Goal: Complete application form: Complete application form

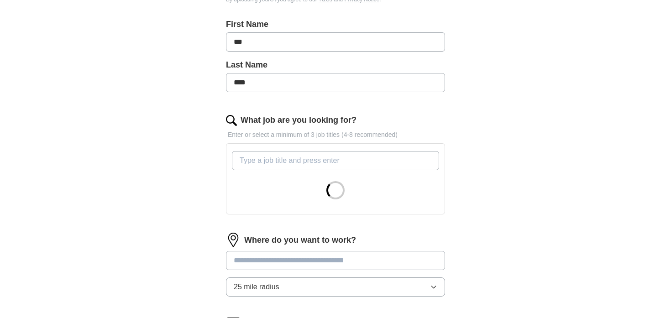
scroll to position [193, 0]
click at [289, 163] on input "What job are you looking for?" at bounding box center [335, 160] width 207 height 19
type input "h"
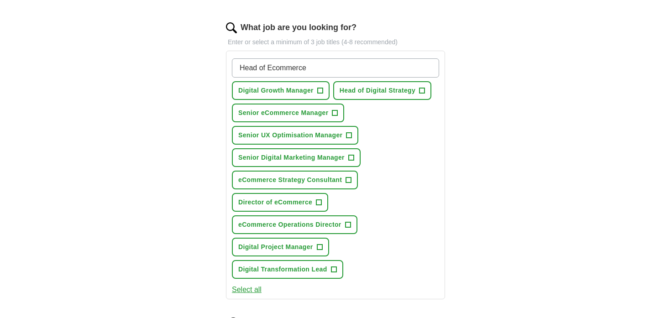
scroll to position [285, 0]
type input "Head of Ecommerce"
click at [338, 114] on span "+" at bounding box center [334, 113] width 5 height 7
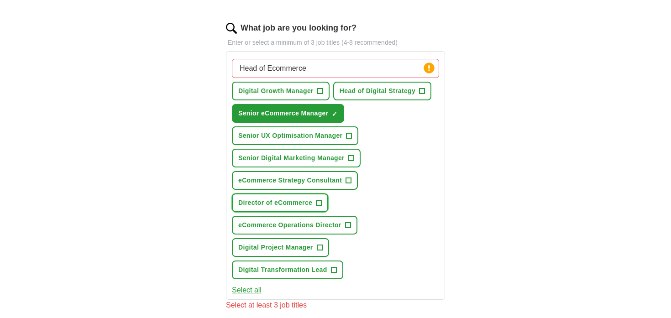
click at [321, 204] on span "+" at bounding box center [318, 202] width 5 height 7
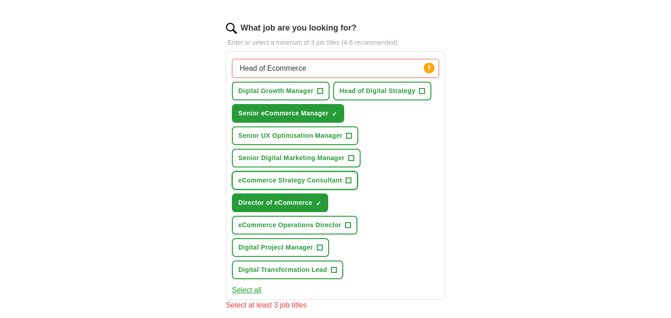
click at [347, 182] on span "+" at bounding box center [348, 180] width 5 height 7
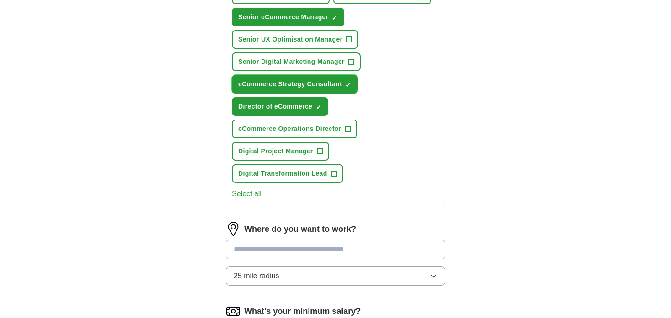
scroll to position [384, 0]
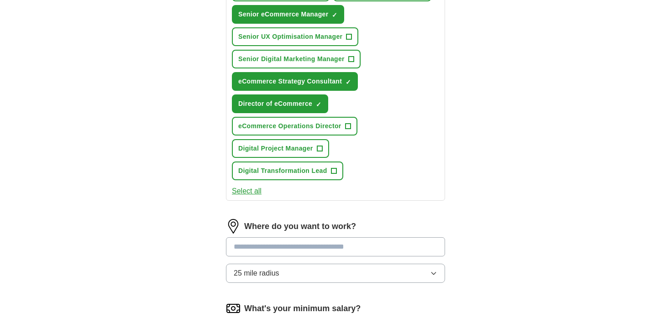
click at [310, 248] on input at bounding box center [335, 246] width 219 height 19
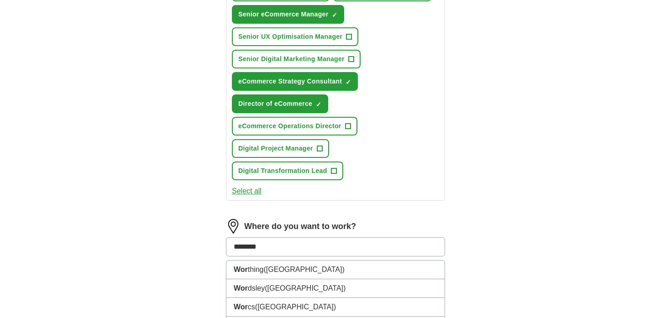
type input "*********"
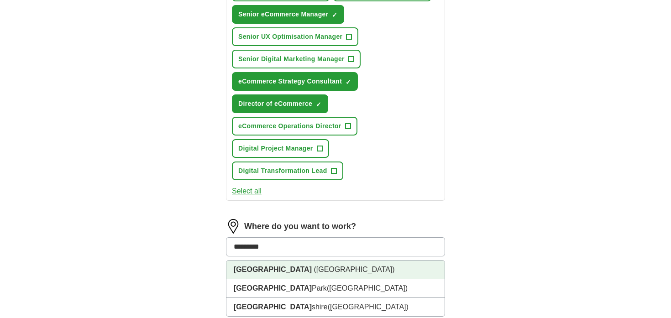
click at [314, 271] on span "([GEOGRAPHIC_DATA])" at bounding box center [354, 270] width 81 height 8
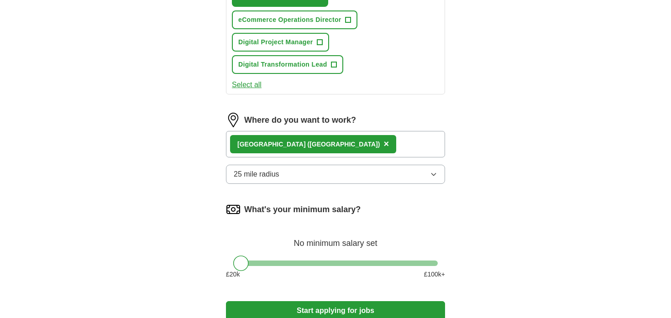
scroll to position [492, 0]
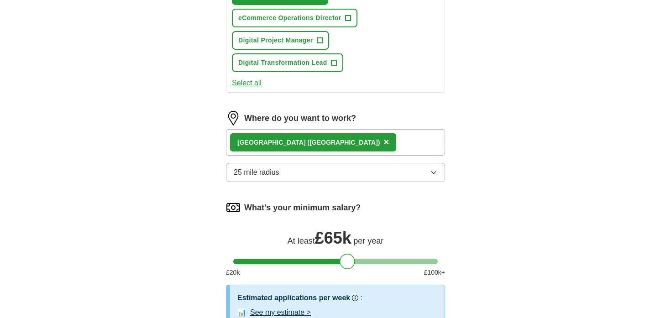
drag, startPoint x: 239, startPoint y: 264, endPoint x: 346, endPoint y: 264, distance: 106.4
click at [346, 264] on div at bounding box center [348, 262] width 16 height 16
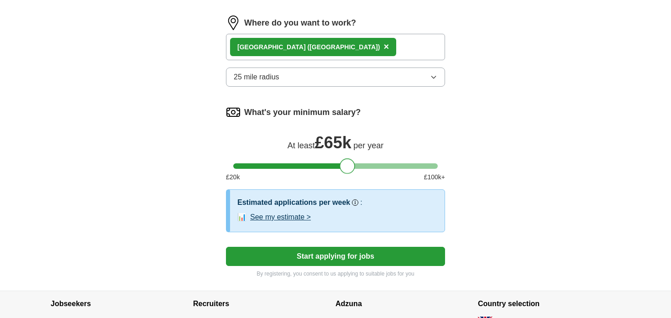
scroll to position [634, 0]
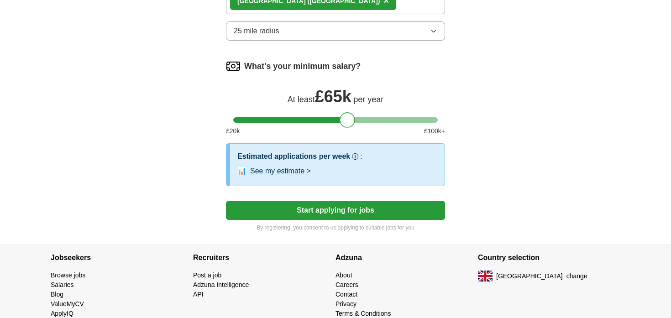
click at [398, 211] on button "Start applying for jobs" at bounding box center [335, 210] width 219 height 19
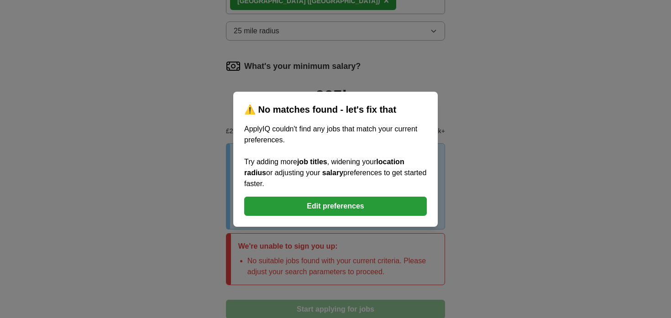
scroll to position [645, 0]
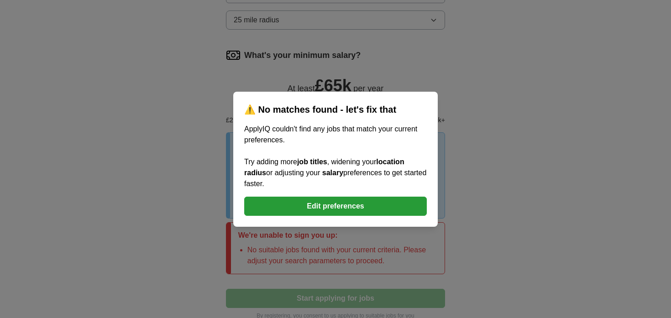
click at [365, 209] on button "Edit preferences" at bounding box center [335, 206] width 183 height 19
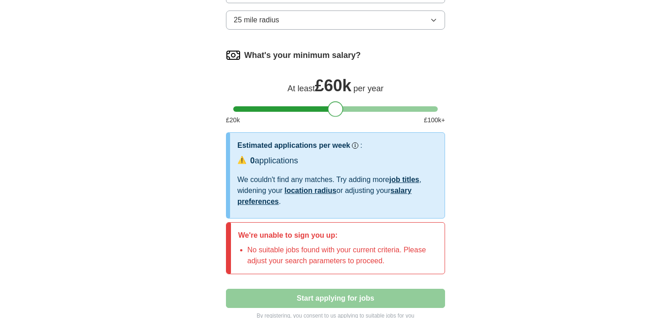
drag, startPoint x: 346, startPoint y: 112, endPoint x: 336, endPoint y: 112, distance: 11.0
click at [336, 112] on div at bounding box center [336, 109] width 16 height 16
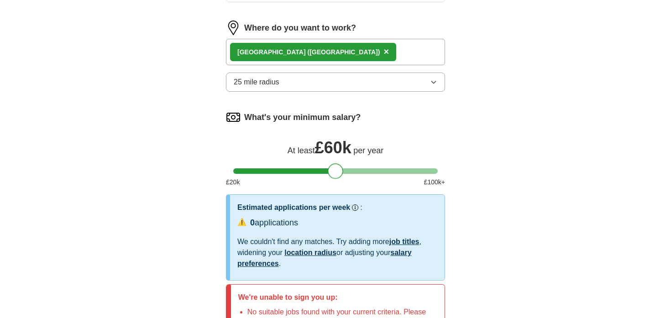
scroll to position [577, 0]
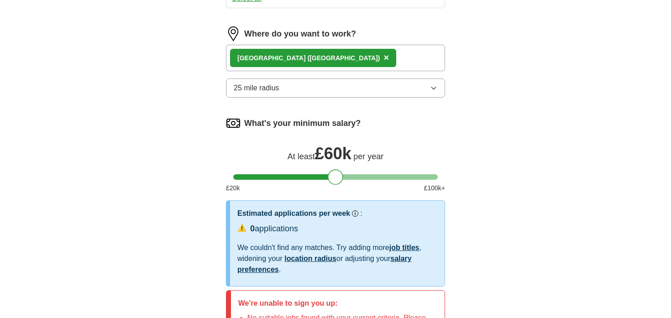
click at [436, 88] on icon "button" at bounding box center [433, 87] width 7 height 7
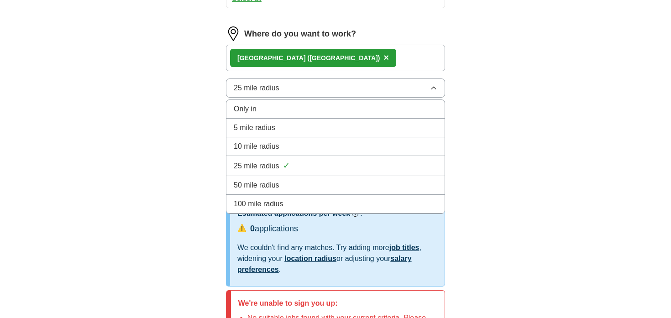
click at [292, 183] on div "50 mile radius" at bounding box center [336, 185] width 204 height 11
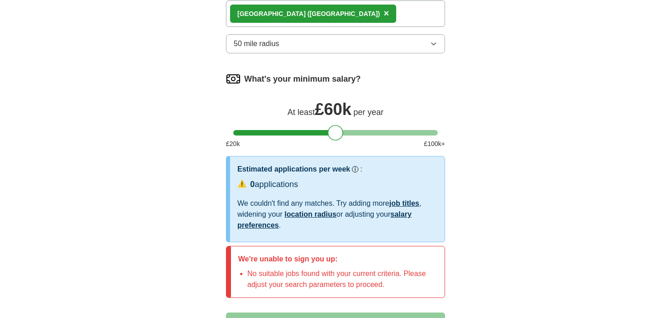
scroll to position [605, 0]
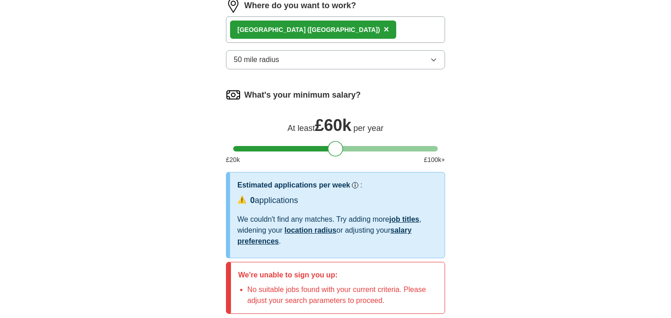
click at [367, 25] on div "[GEOGRAPHIC_DATA] ([GEOGRAPHIC_DATA]) ×" at bounding box center [335, 29] width 219 height 26
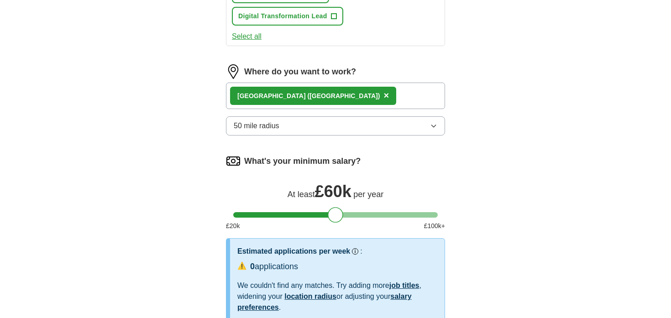
scroll to position [534, 0]
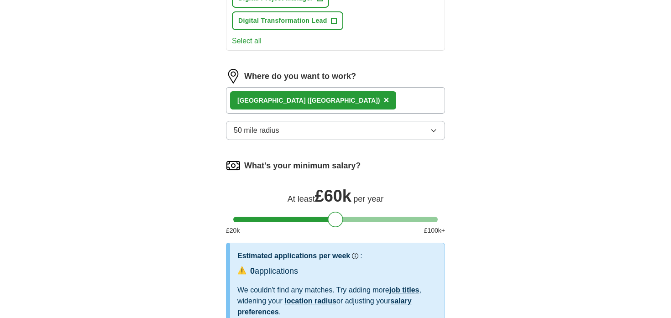
click at [383, 103] on span "×" at bounding box center [385, 100] width 5 height 10
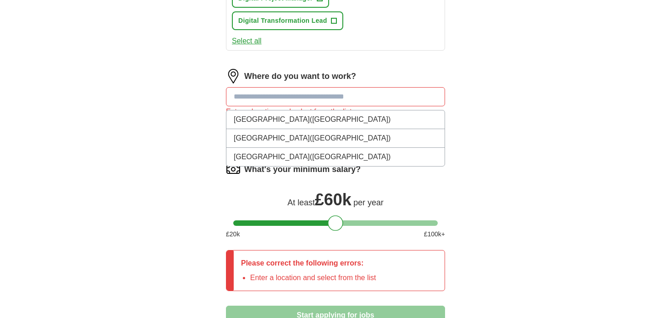
click at [318, 98] on input at bounding box center [335, 96] width 219 height 19
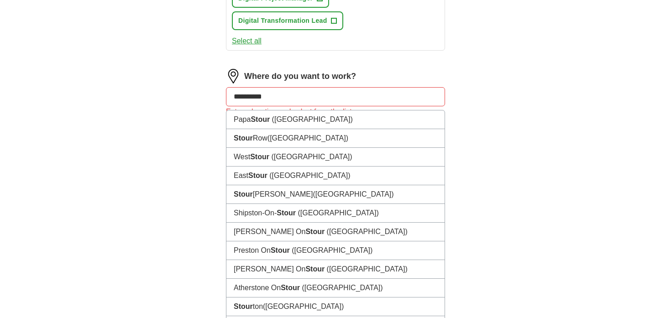
type input "**********"
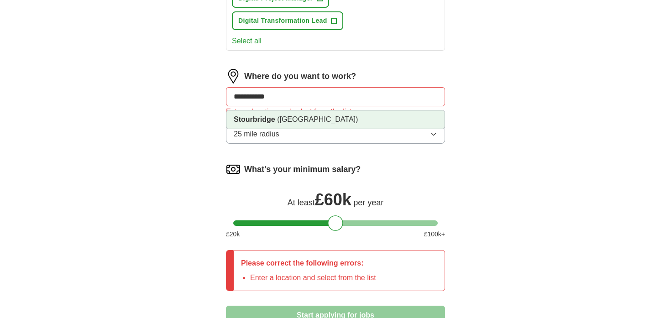
click at [289, 121] on span "([GEOGRAPHIC_DATA])" at bounding box center [317, 119] width 81 height 8
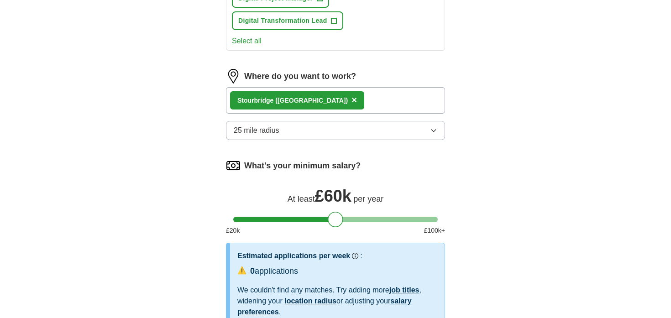
click at [417, 128] on button "25 mile radius" at bounding box center [335, 130] width 219 height 19
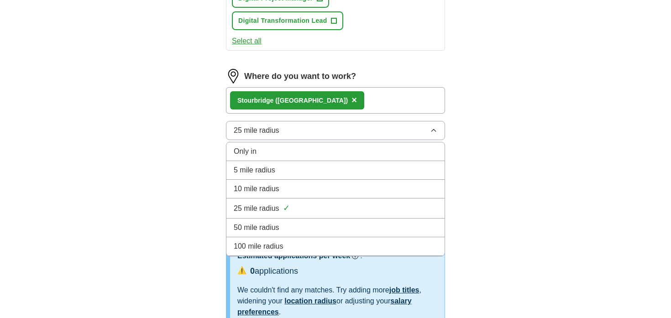
click at [293, 228] on div "50 mile radius" at bounding box center [336, 227] width 204 height 11
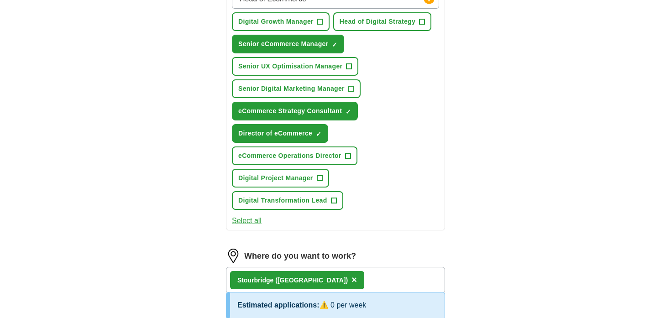
scroll to position [349, 0]
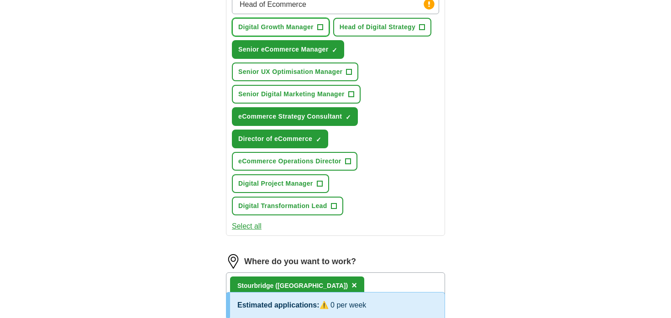
click at [322, 26] on span "+" at bounding box center [319, 27] width 5 height 7
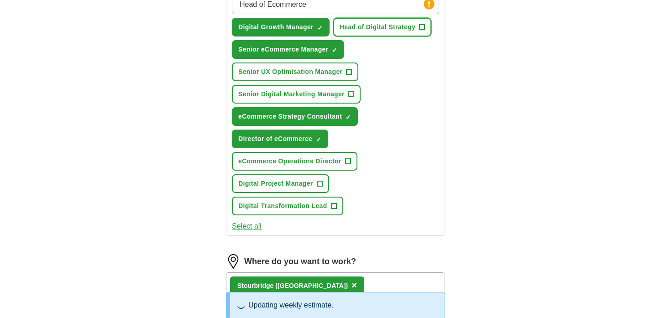
click at [414, 26] on span "Head of Digital Strategy" at bounding box center [378, 27] width 76 height 10
click at [351, 70] on span "+" at bounding box center [348, 71] width 5 height 7
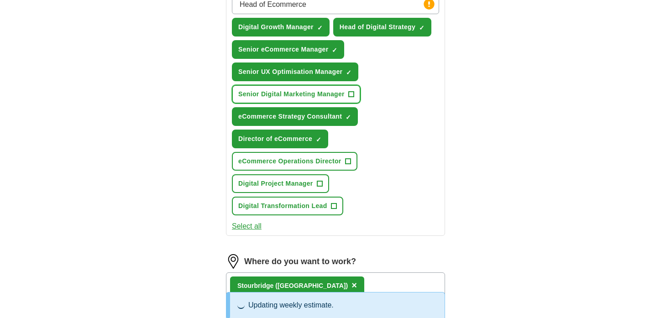
click at [347, 96] on button "Senior Digital Marketing Manager +" at bounding box center [296, 94] width 129 height 19
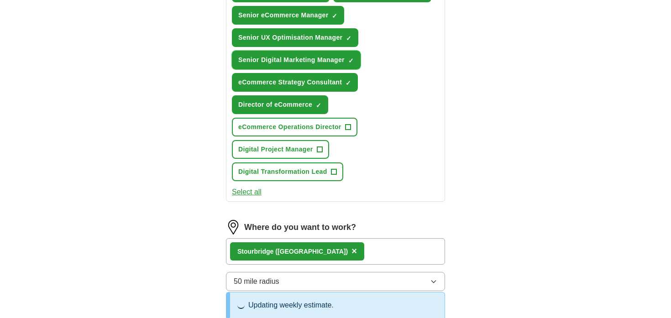
scroll to position [384, 0]
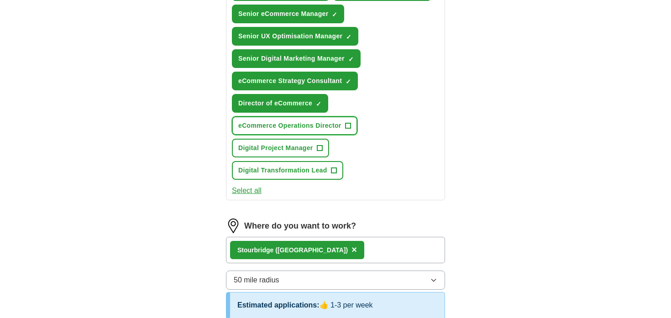
click at [350, 127] on span "+" at bounding box center [347, 125] width 5 height 7
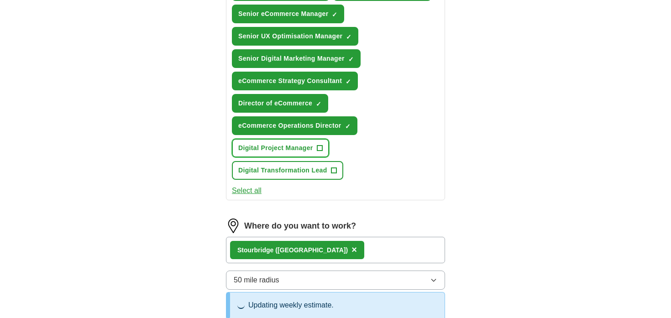
click at [318, 154] on button "Digital Project Manager +" at bounding box center [280, 148] width 97 height 19
click at [322, 173] on span "Digital Transformation Lead" at bounding box center [282, 171] width 89 height 10
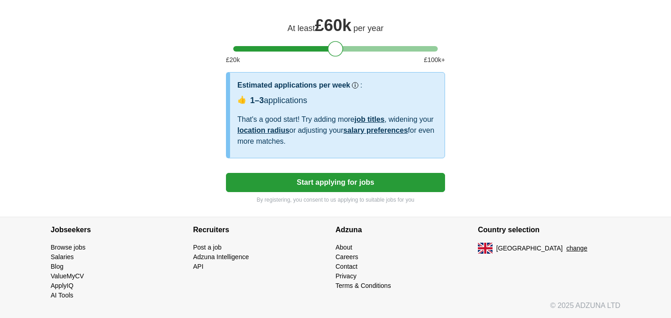
scroll to position [706, 0]
click at [366, 186] on button "Start applying for jobs" at bounding box center [335, 182] width 219 height 19
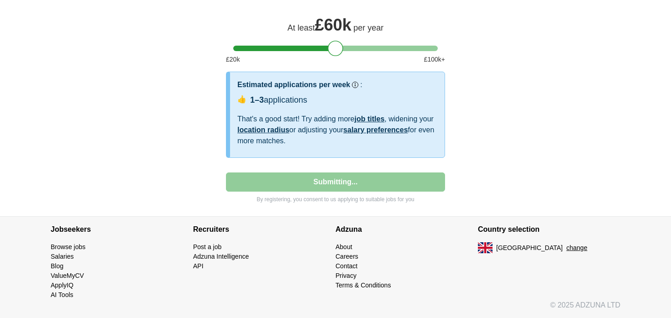
select select "**"
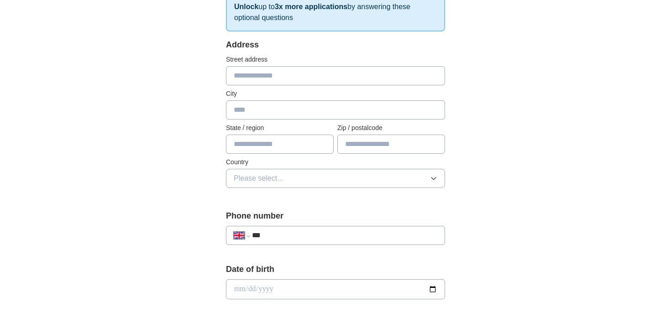
scroll to position [156, 0]
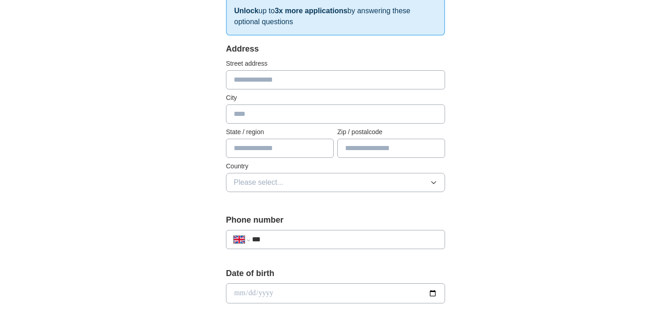
click at [304, 80] on input "text" at bounding box center [335, 79] width 219 height 19
type input "**********"
type input "*******"
click at [275, 149] on input "text" at bounding box center [280, 148] width 108 height 19
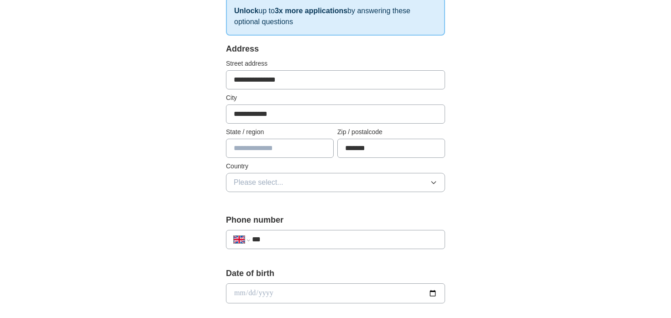
type input "**********"
click at [303, 181] on button "Please select..." at bounding box center [335, 182] width 219 height 19
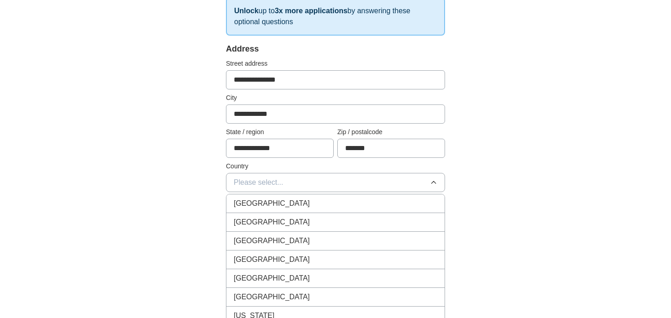
click at [293, 201] on div "[GEOGRAPHIC_DATA]" at bounding box center [336, 203] width 204 height 11
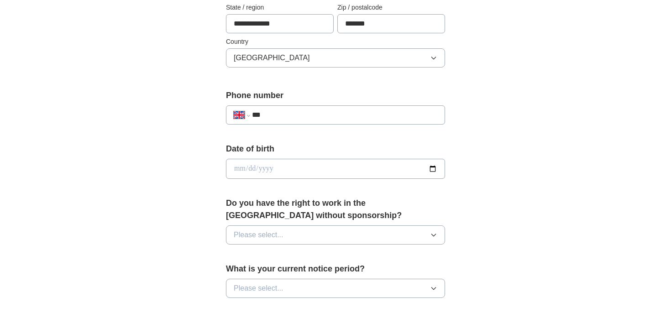
scroll to position [282, 0]
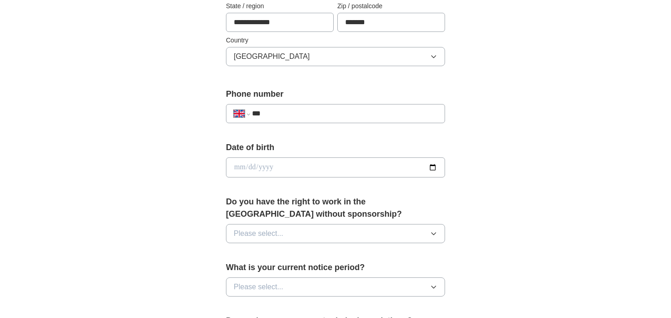
click at [374, 169] on input "date" at bounding box center [335, 167] width 219 height 20
type input "**********"
click at [326, 236] on button "Please select..." at bounding box center [335, 233] width 219 height 19
click at [297, 251] on div "Yes" at bounding box center [336, 254] width 204 height 11
click at [295, 281] on button "Please select..." at bounding box center [335, 287] width 219 height 19
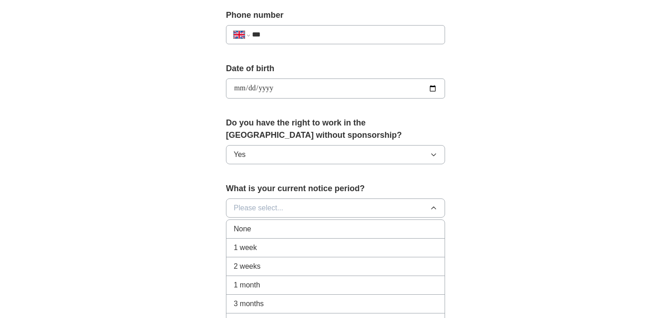
click at [277, 285] on div "1 month" at bounding box center [336, 285] width 204 height 11
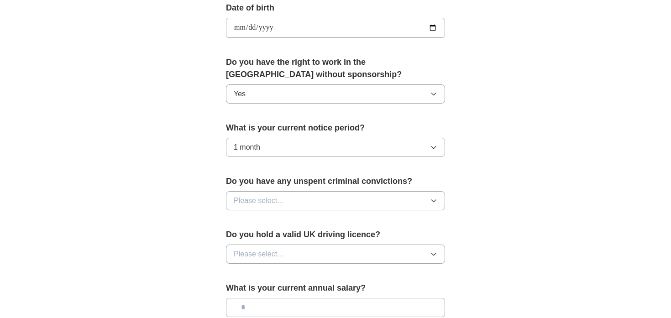
scroll to position [422, 0]
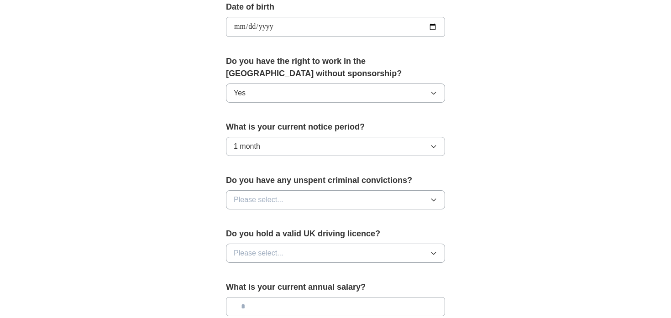
click at [294, 200] on button "Please select..." at bounding box center [335, 199] width 219 height 19
click at [272, 237] on div "No" at bounding box center [336, 239] width 204 height 11
click at [276, 252] on span "Please select..." at bounding box center [259, 253] width 50 height 11
click at [269, 271] on div "Yes" at bounding box center [336, 274] width 204 height 11
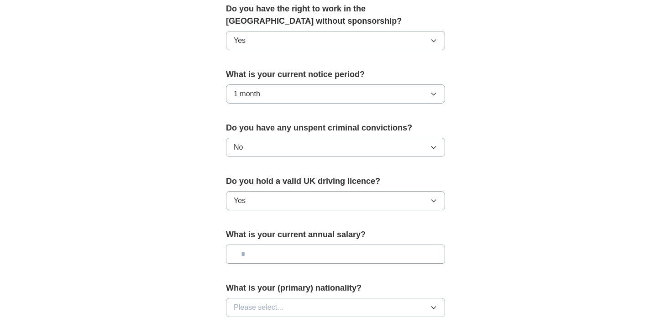
scroll to position [477, 0]
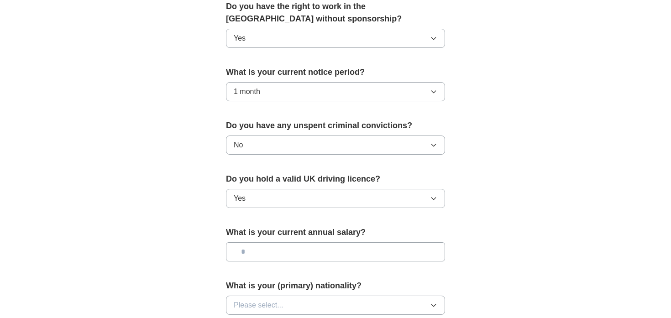
click at [269, 252] on input "text" at bounding box center [335, 251] width 219 height 19
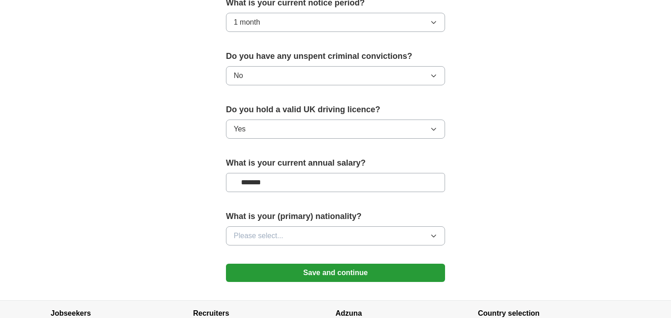
scroll to position [570, 0]
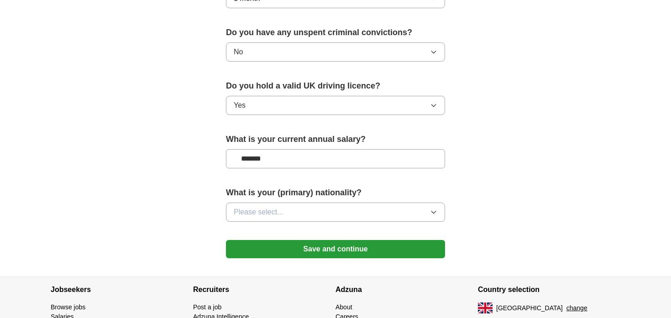
type input "*******"
click at [280, 210] on span "Please select..." at bounding box center [259, 212] width 50 height 11
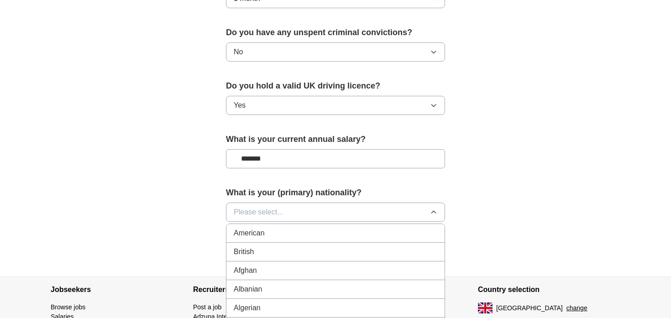
click at [265, 255] on div "British" at bounding box center [336, 251] width 204 height 11
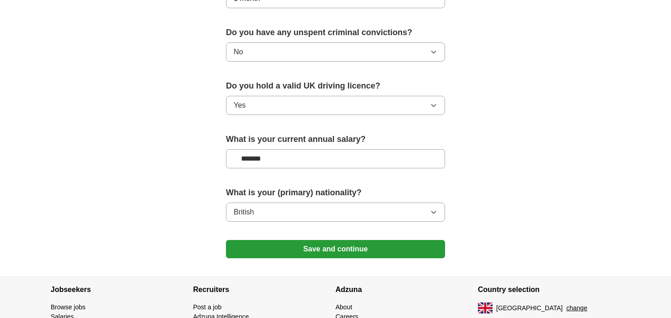
click at [393, 244] on button "Save and continue" at bounding box center [335, 249] width 219 height 18
